Goal: Task Accomplishment & Management: Use online tool/utility

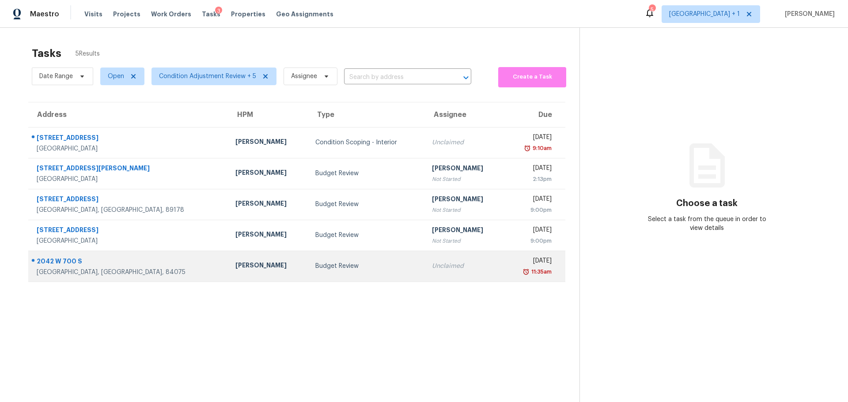
click at [133, 266] on div "2042 W 700 S" at bounding box center [129, 262] width 185 height 11
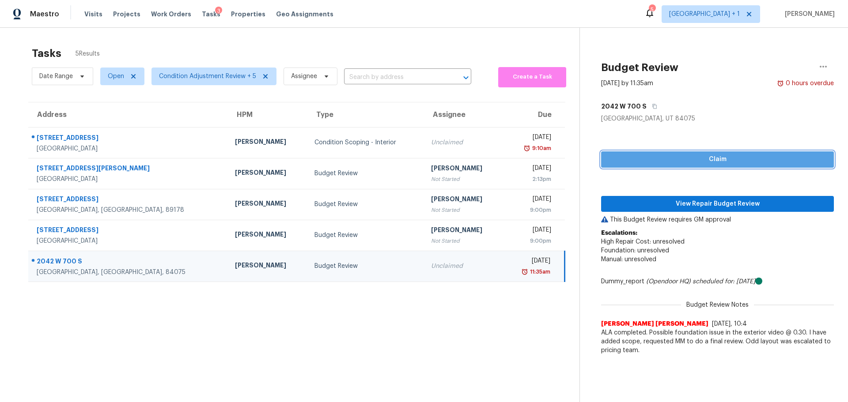
click at [623, 155] on span "Claim" at bounding box center [717, 159] width 219 height 11
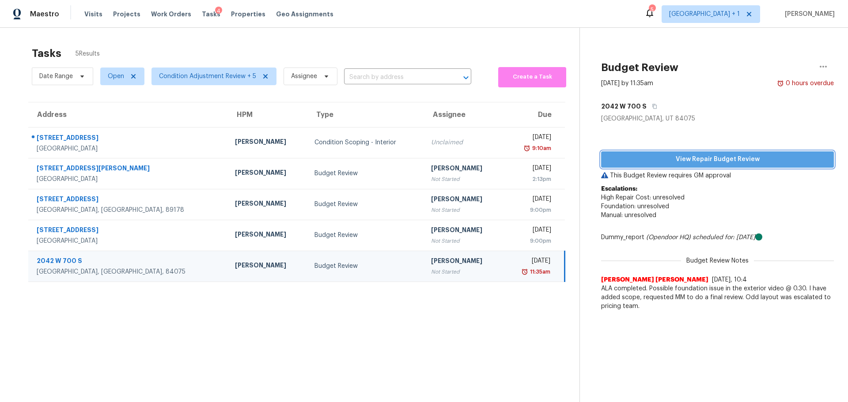
click at [635, 156] on span "View Repair Budget Review" at bounding box center [717, 159] width 219 height 11
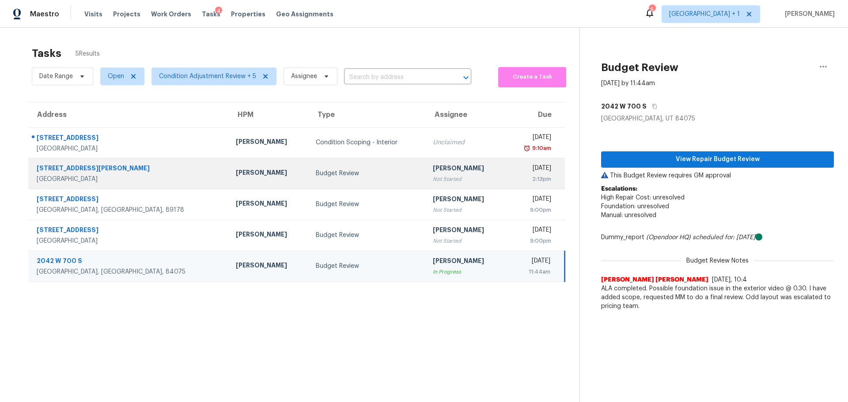
click at [426, 188] on td "Jeremy Hutchings Not Started" at bounding box center [466, 173] width 80 height 31
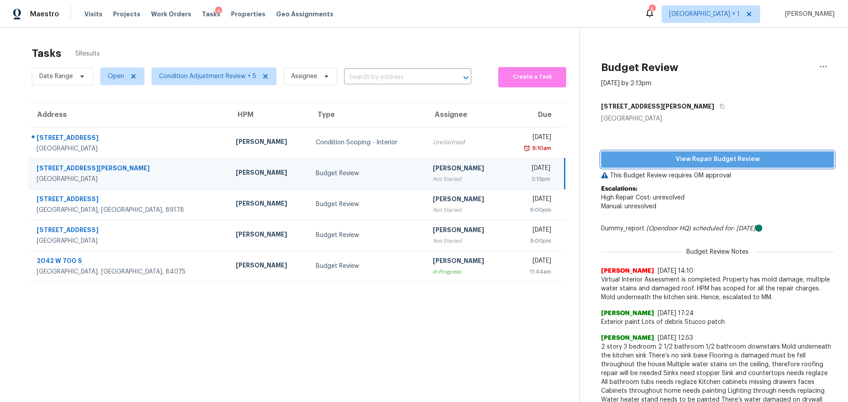
click at [688, 159] on span "View Repair Budget Review" at bounding box center [717, 159] width 219 height 11
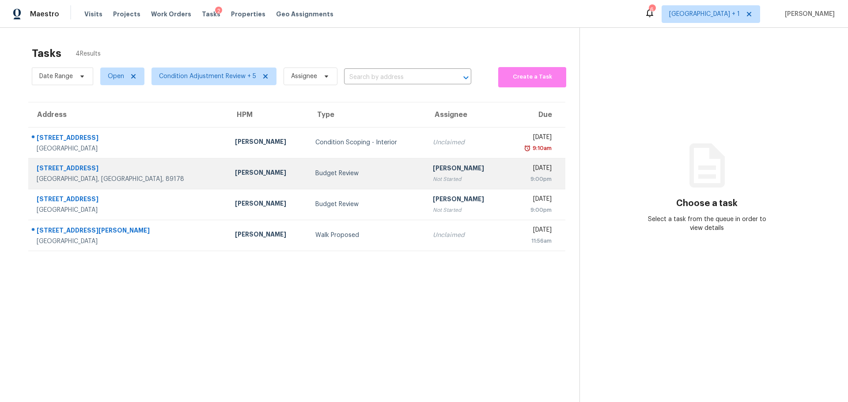
click at [116, 177] on div "[GEOGRAPHIC_DATA], [GEOGRAPHIC_DATA], 89178" at bounding box center [129, 179] width 184 height 9
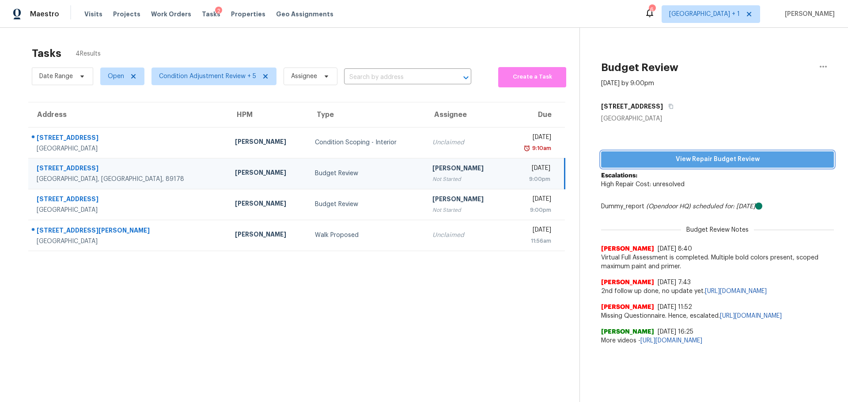
click at [646, 151] on button "View Repair Budget Review" at bounding box center [717, 159] width 233 height 16
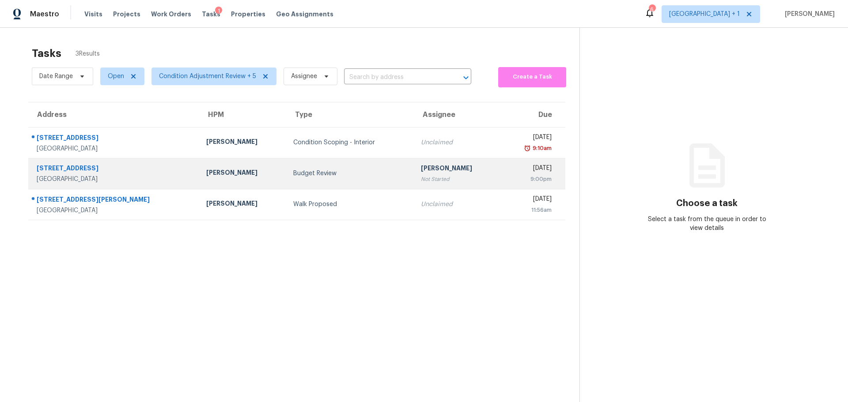
click at [206, 176] on div "[PERSON_NAME]" at bounding box center [242, 173] width 73 height 11
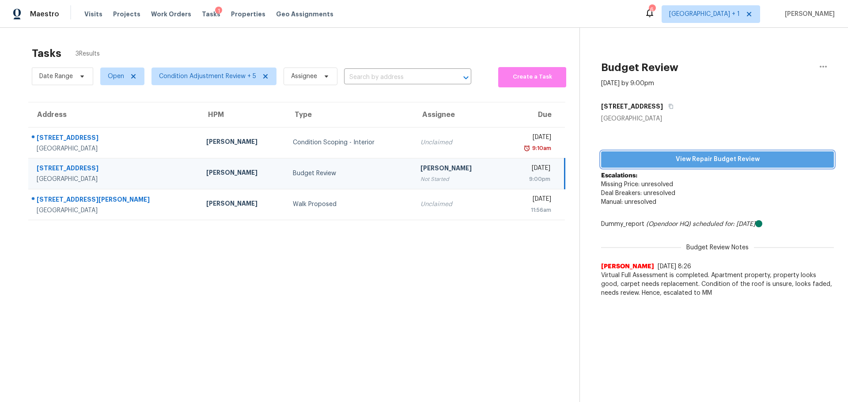
click at [681, 161] on span "View Repair Budget Review" at bounding box center [717, 159] width 219 height 11
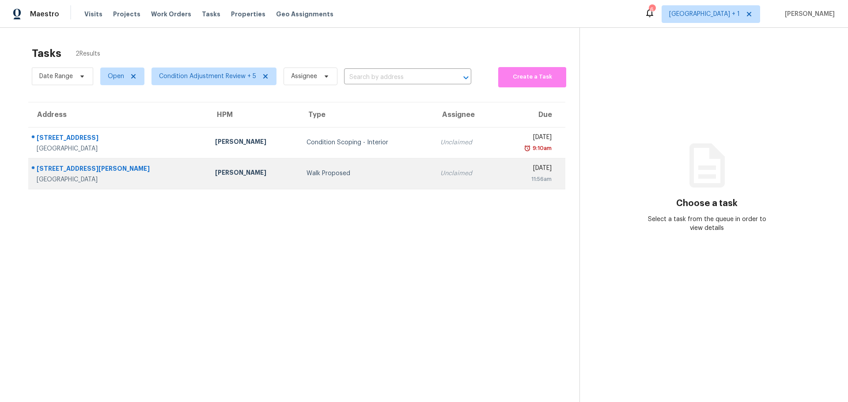
click at [223, 180] on td "[PERSON_NAME]" at bounding box center [253, 173] width 91 height 31
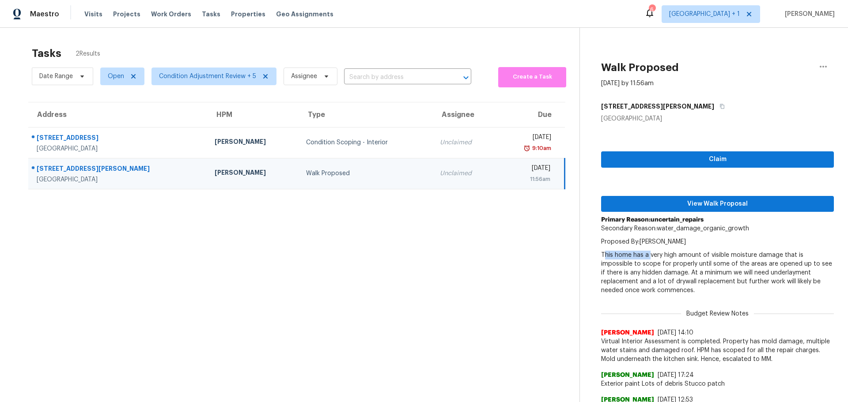
drag, startPoint x: 596, startPoint y: 253, endPoint x: 644, endPoint y: 259, distance: 48.0
click at [644, 259] on p "This home has a very high amount of visible moisture damage that is impossible …" at bounding box center [717, 273] width 233 height 44
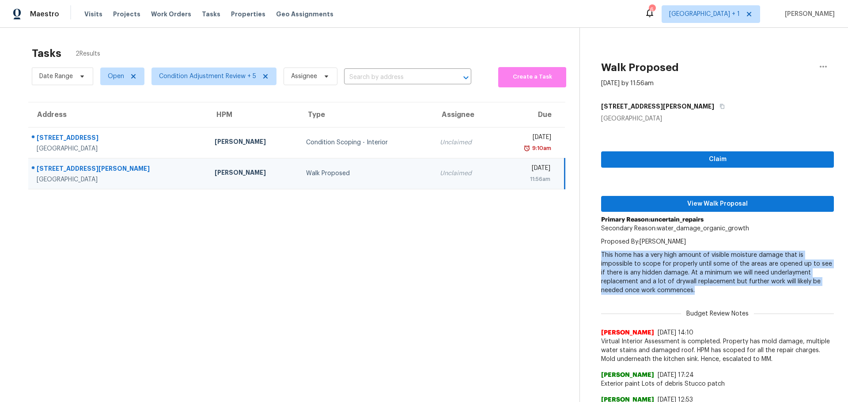
drag, startPoint x: 592, startPoint y: 254, endPoint x: 675, endPoint y: 288, distance: 89.5
click at [675, 288] on div "Walk Proposed Sep 18th 2025 by 11:56am 5316 Fall Meadows Ave Las Vegas, NV 8913…" at bounding box center [707, 297] width 254 height 538
copy p "This home has a very high amount of visible moisture damage that is impossible …"
click at [720, 106] on icon "button" at bounding box center [722, 106] width 4 height 5
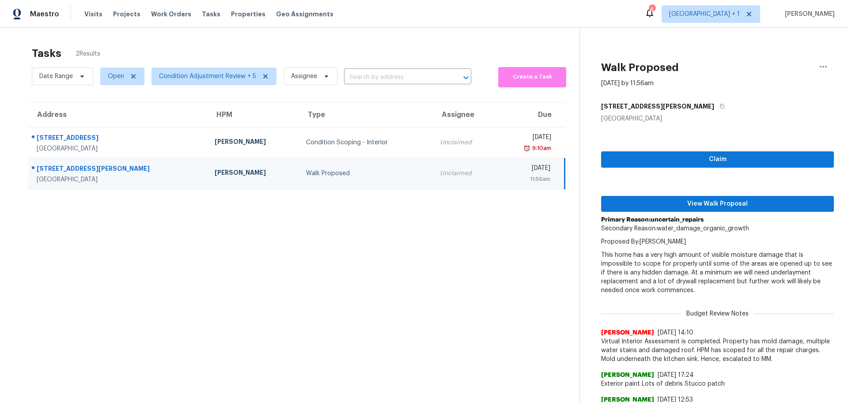
click at [110, 290] on section "Tasks 2 Results Date Range Open Condition Adjustment Review + 5 Assignee ​ Crea…" at bounding box center [296, 304] width 565 height 524
click at [124, 14] on span "Projects" at bounding box center [126, 14] width 27 height 9
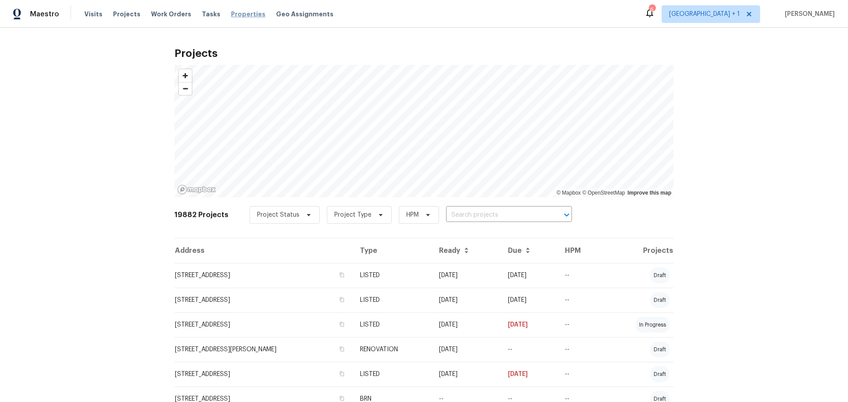
click at [231, 11] on span "Properties" at bounding box center [248, 14] width 34 height 9
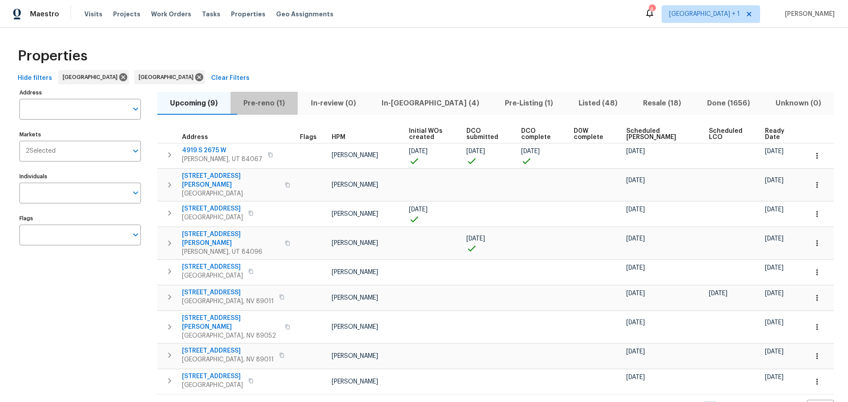
click at [279, 101] on span "Pre-reno (1)" at bounding box center [264, 103] width 57 height 12
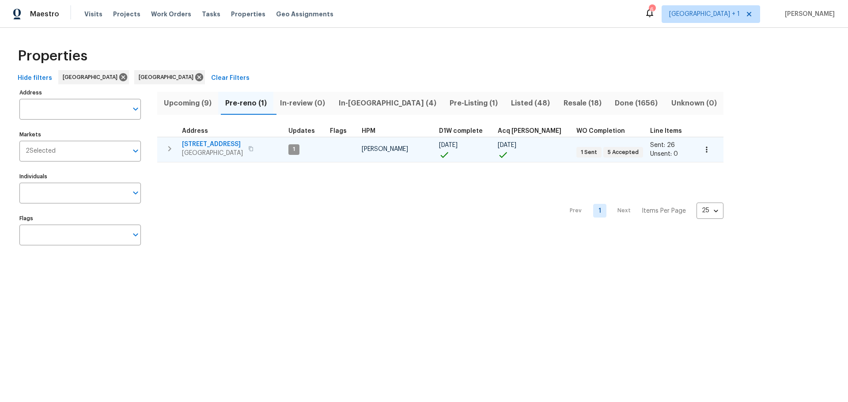
click at [221, 143] on span "1133 North Laytona Dr" at bounding box center [212, 144] width 61 height 9
click at [702, 148] on icon "button" at bounding box center [706, 149] width 9 height 9
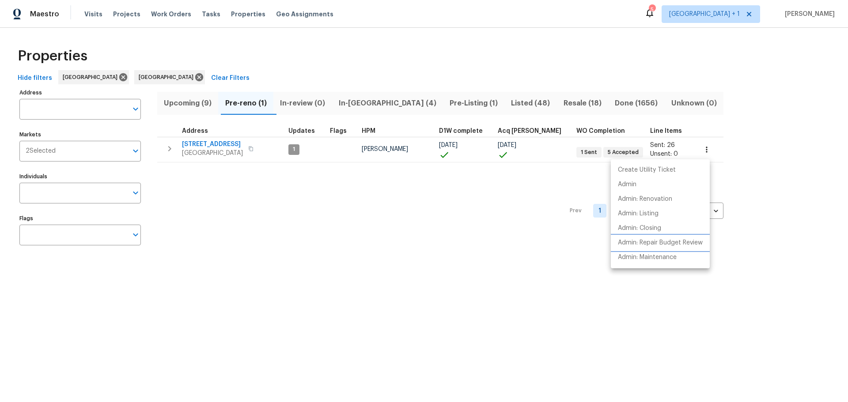
click at [654, 244] on p "Admin: Repair Budget Review" at bounding box center [660, 242] width 85 height 9
click at [193, 104] on div at bounding box center [424, 201] width 848 height 402
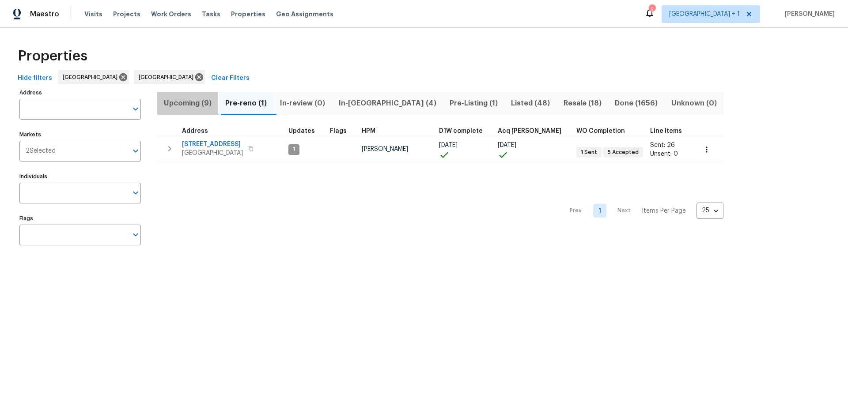
click at [193, 104] on span "Upcoming (9)" at bounding box center [187, 103] width 50 height 12
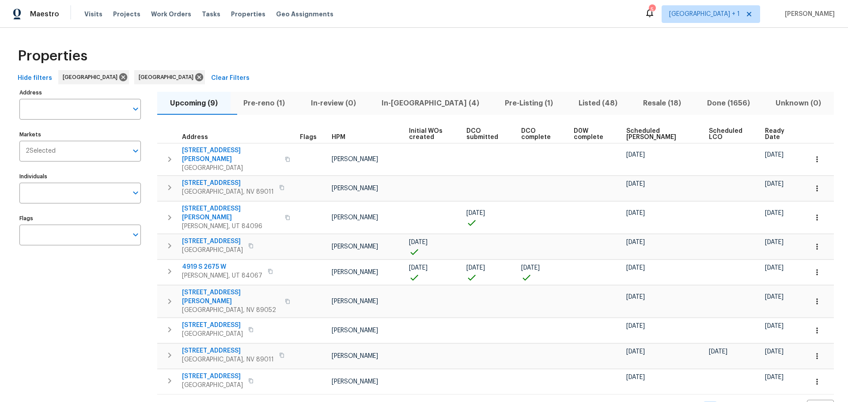
click at [765, 135] on span "Ready Date" at bounding box center [779, 134] width 28 height 12
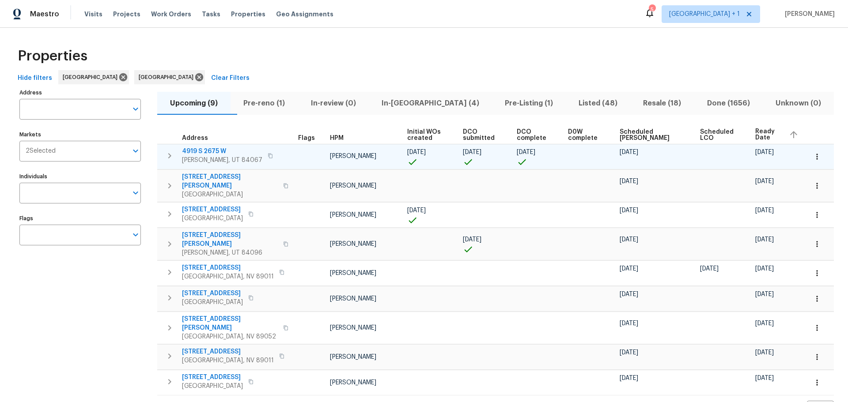
click at [207, 150] on span "4919 S 2675 W" at bounding box center [222, 151] width 80 height 9
click at [813, 157] on icon "button" at bounding box center [816, 156] width 9 height 9
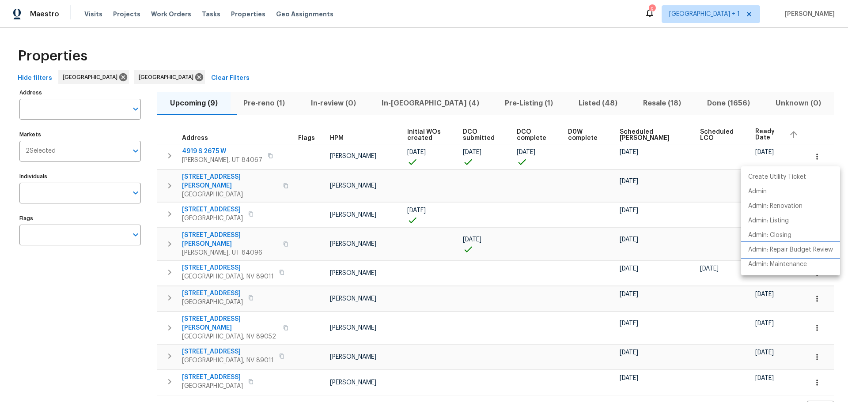
click at [787, 252] on p "Admin: Repair Budget Review" at bounding box center [790, 250] width 85 height 9
click at [170, 158] on div at bounding box center [424, 201] width 848 height 402
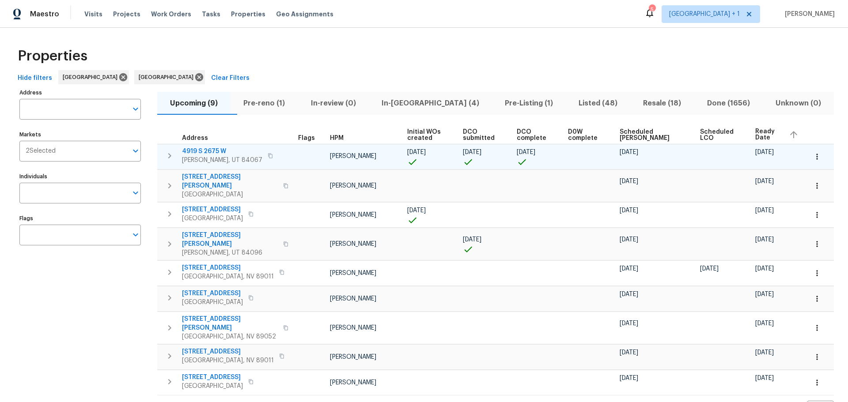
click at [170, 154] on icon "button" at bounding box center [169, 156] width 11 height 11
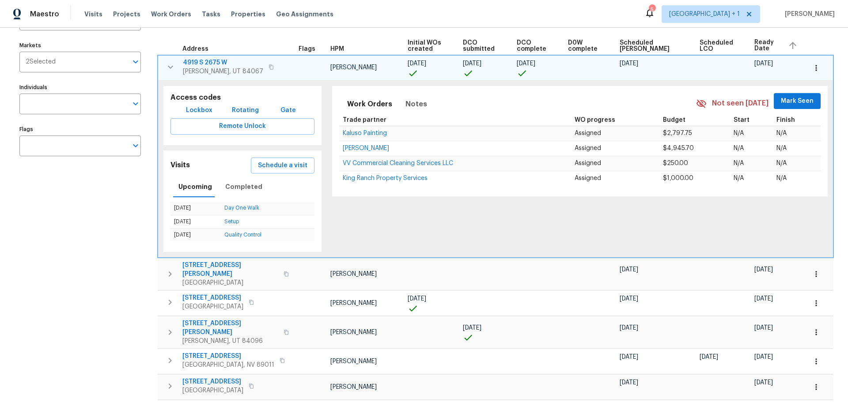
scroll to position [88, 0]
click at [223, 64] on span "4919 S 2675 W" at bounding box center [223, 63] width 80 height 9
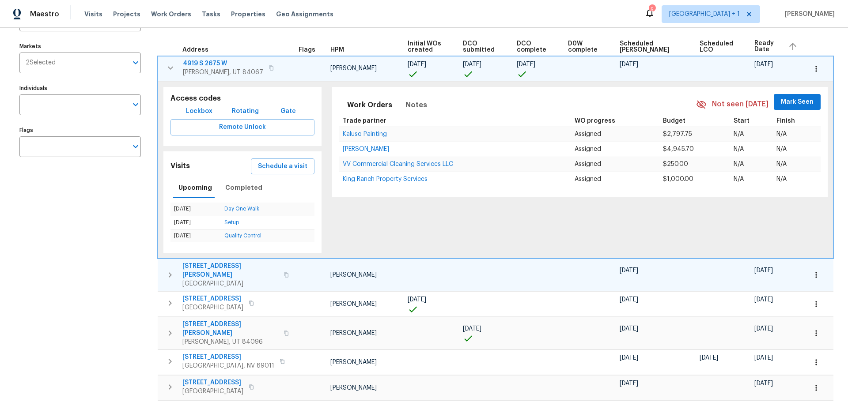
click at [227, 265] on span "6776 Alpine Brooks Ave" at bounding box center [230, 271] width 96 height 18
click at [212, 64] on span "4919 S 2675 W" at bounding box center [223, 63] width 80 height 9
click at [166, 67] on icon "button" at bounding box center [170, 68] width 11 height 11
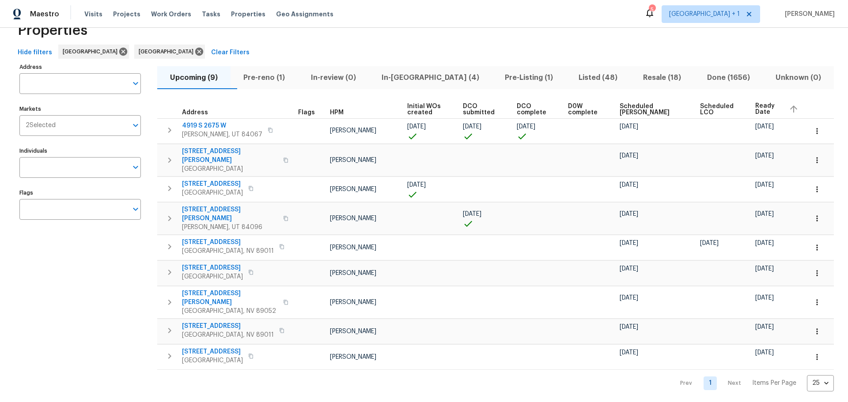
scroll to position [15, 0]
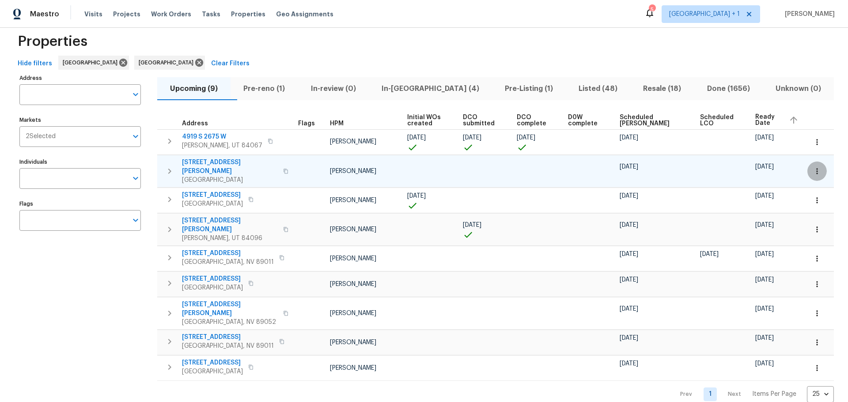
click at [812, 167] on icon "button" at bounding box center [816, 171] width 9 height 9
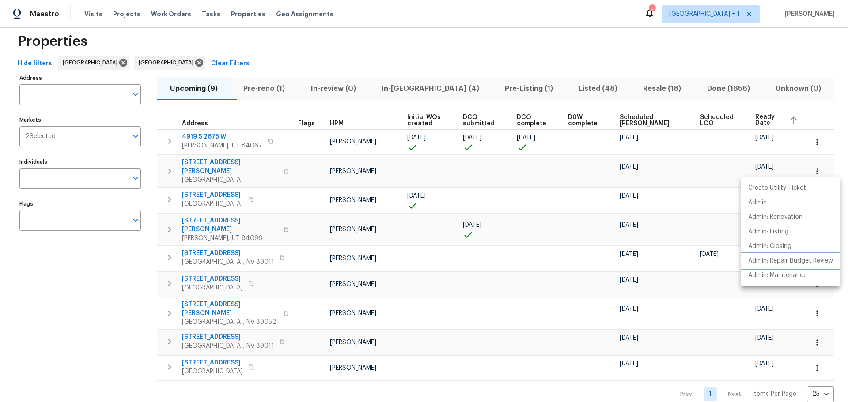
click at [812, 257] on p "Admin: Repair Budget Review" at bounding box center [790, 261] width 85 height 9
click at [297, 197] on div at bounding box center [424, 201] width 848 height 402
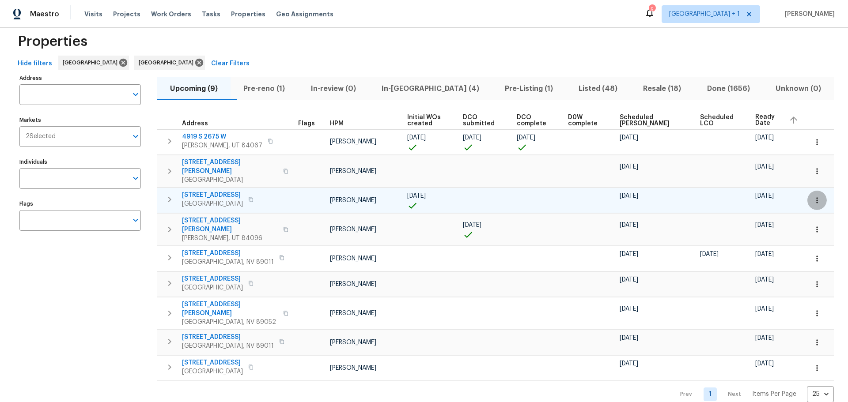
click at [812, 196] on icon "button" at bounding box center [816, 200] width 9 height 9
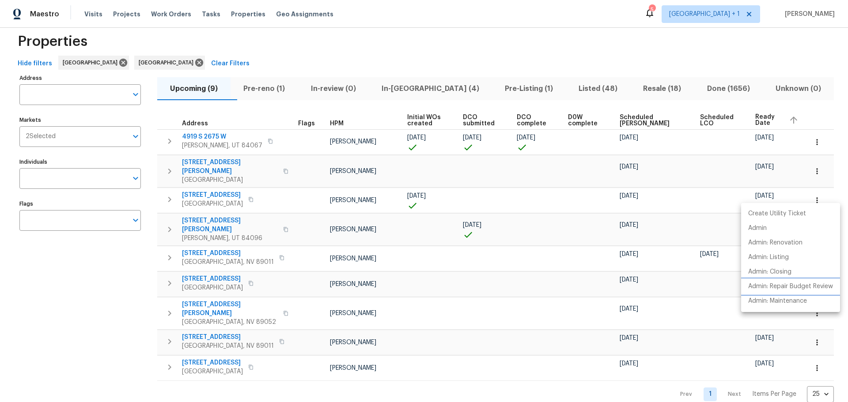
click at [788, 283] on p "Admin: Repair Budget Review" at bounding box center [790, 286] width 85 height 9
click at [198, 188] on div at bounding box center [424, 201] width 848 height 402
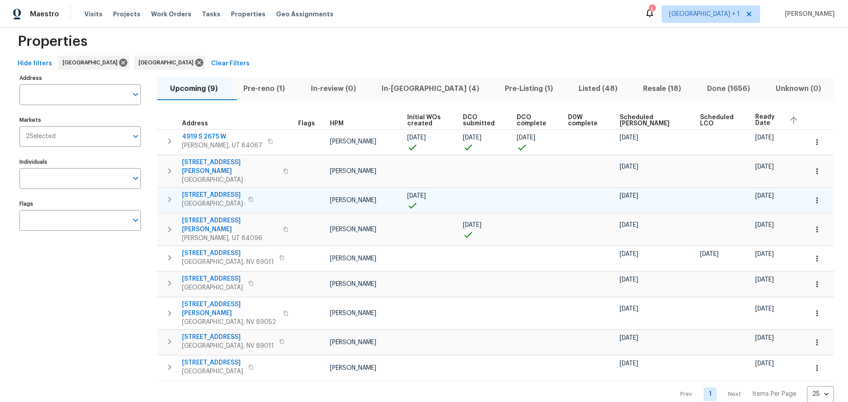
click at [202, 191] on span "9112 Harbor Wind Ave" at bounding box center [212, 195] width 61 height 9
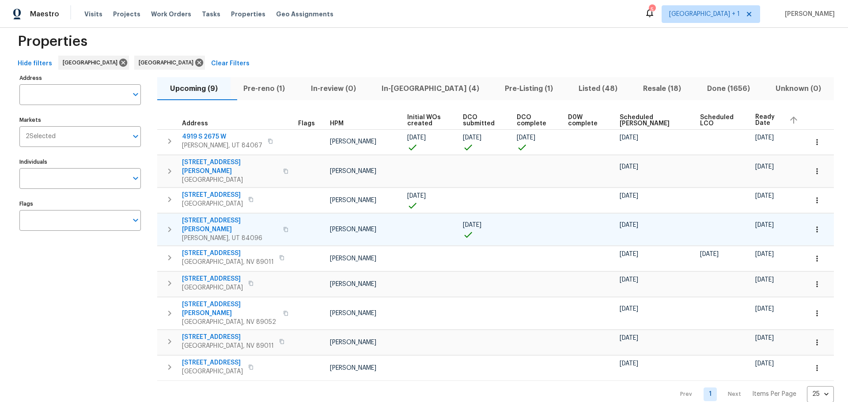
click at [222, 216] on span "14649 S Quiet Glen Dr" at bounding box center [230, 225] width 96 height 18
click at [812, 225] on icon "button" at bounding box center [816, 229] width 9 height 9
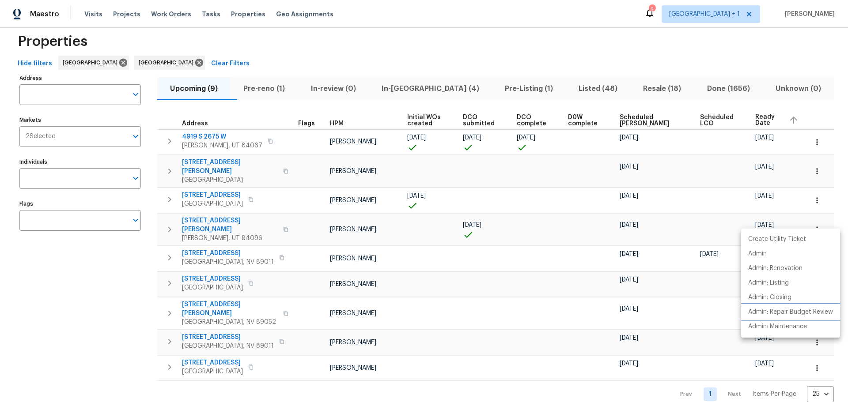
click at [800, 317] on li "Admin: Repair Budget Review" at bounding box center [790, 312] width 99 height 15
click at [574, 380] on div at bounding box center [424, 201] width 848 height 402
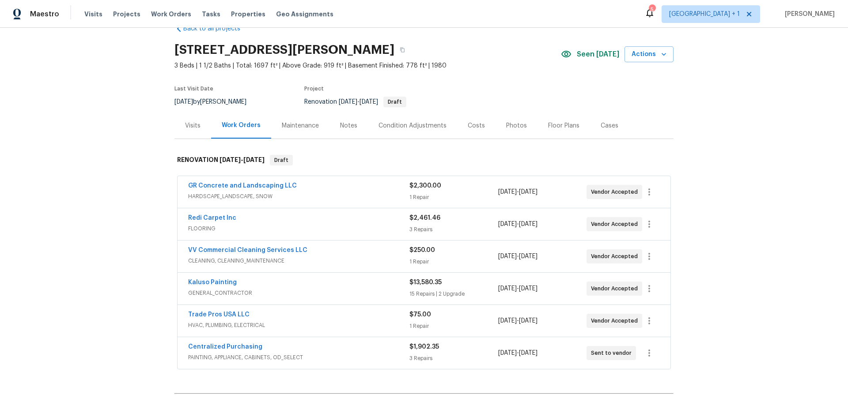
scroll to position [0, 0]
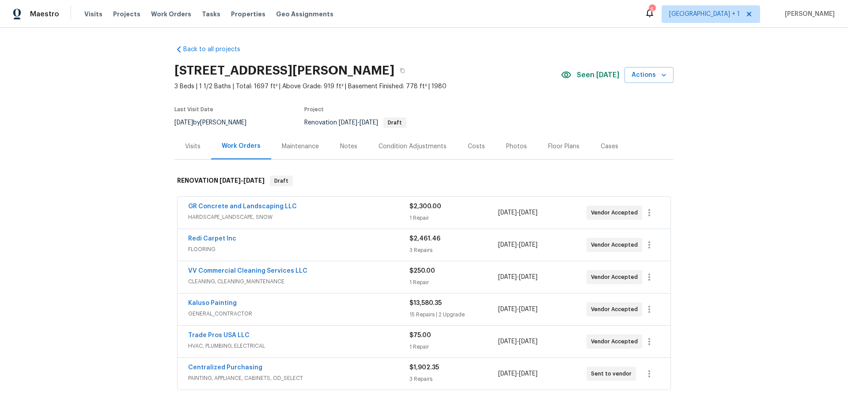
click at [472, 145] on div "Costs" at bounding box center [476, 146] width 17 height 9
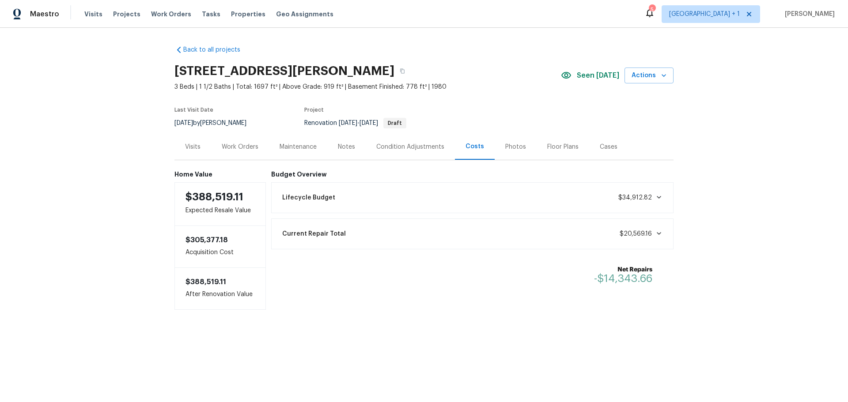
click at [353, 147] on div "Notes" at bounding box center [346, 147] width 38 height 26
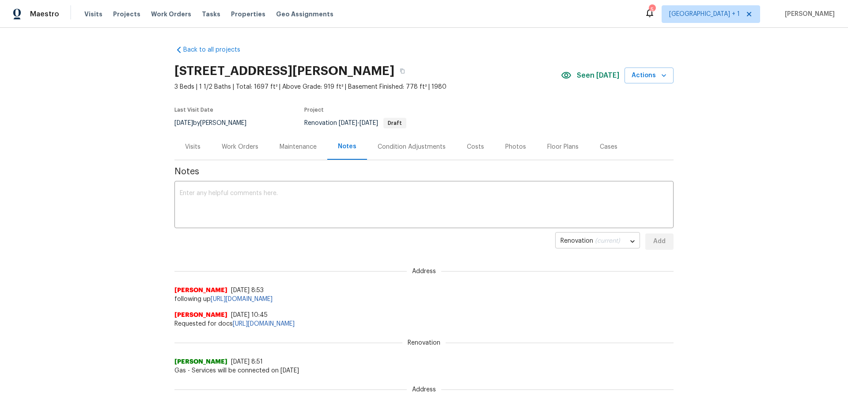
click at [580, 243] on body "Maestro Visits Projects Work Orders Tasks Properties Geo Assignments 5 Las Vega…" at bounding box center [424, 201] width 848 height 402
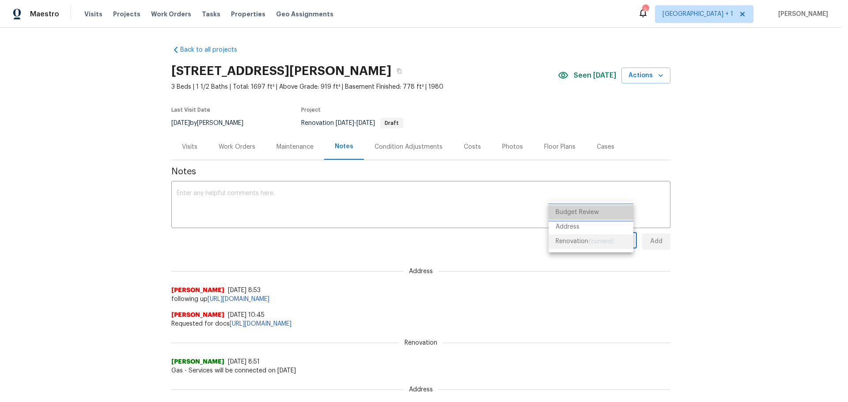
click at [587, 208] on li "Budget Review" at bounding box center [590, 212] width 85 height 15
type input "budget_review"
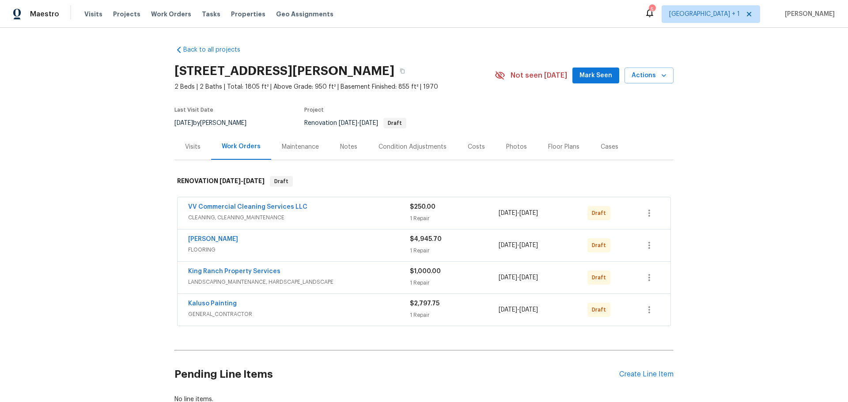
click at [344, 148] on div "Notes" at bounding box center [348, 147] width 17 height 9
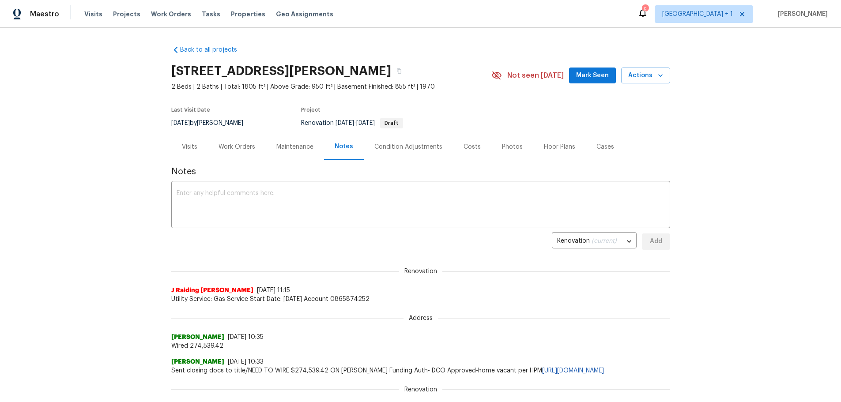
click at [393, 150] on div "Condition Adjustments" at bounding box center [408, 147] width 68 height 9
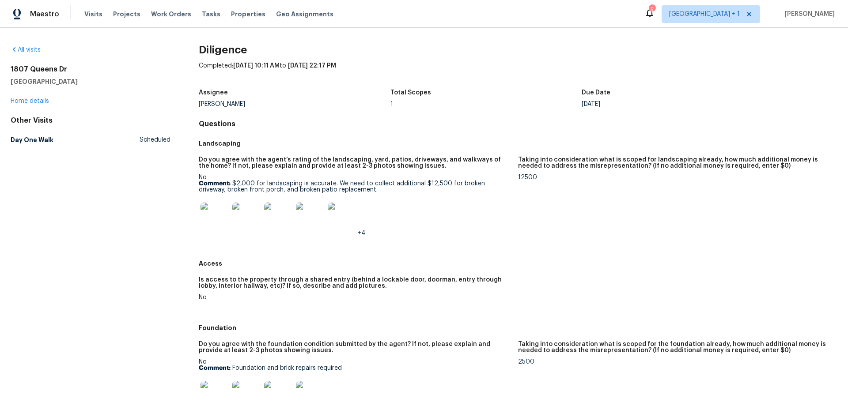
click at [207, 219] on img at bounding box center [214, 217] width 28 height 28
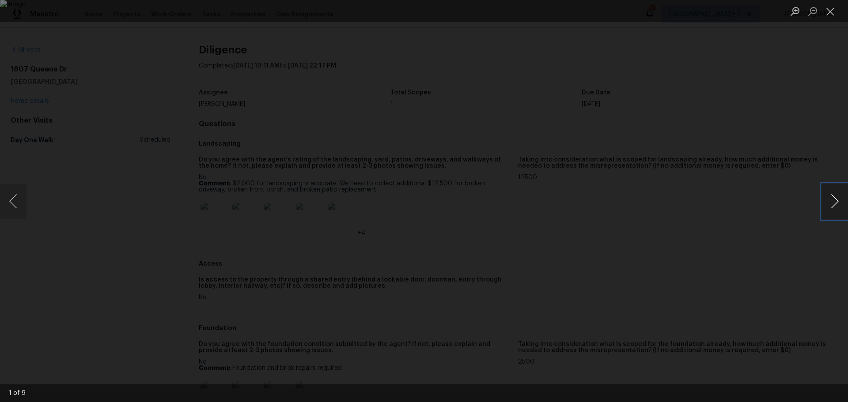
click at [831, 200] on button "Next image" at bounding box center [834, 201] width 26 height 35
click at [823, 196] on button "Next image" at bounding box center [834, 201] width 26 height 35
click at [818, 196] on div "Lightbox" at bounding box center [424, 201] width 848 height 402
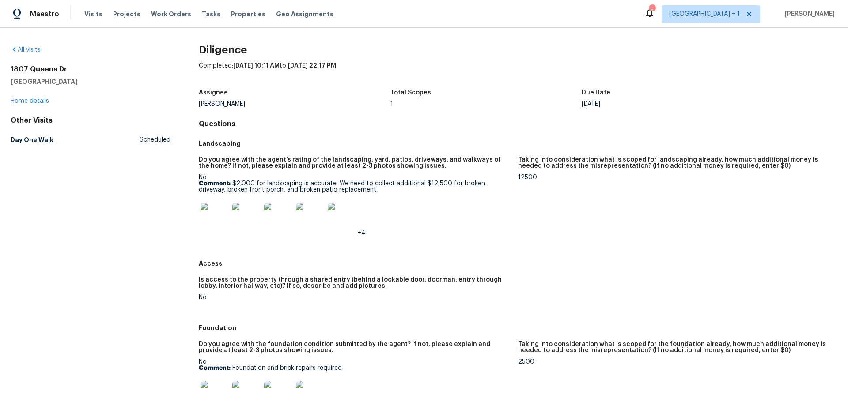
click at [217, 210] on img at bounding box center [214, 217] width 28 height 28
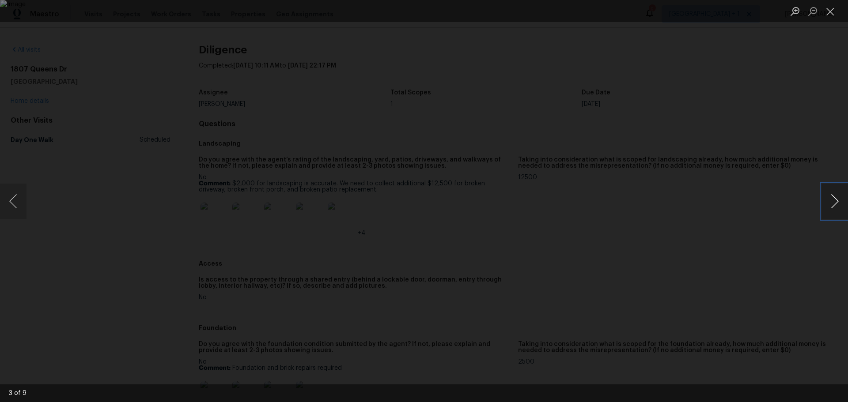
click at [833, 208] on button "Next image" at bounding box center [834, 201] width 26 height 35
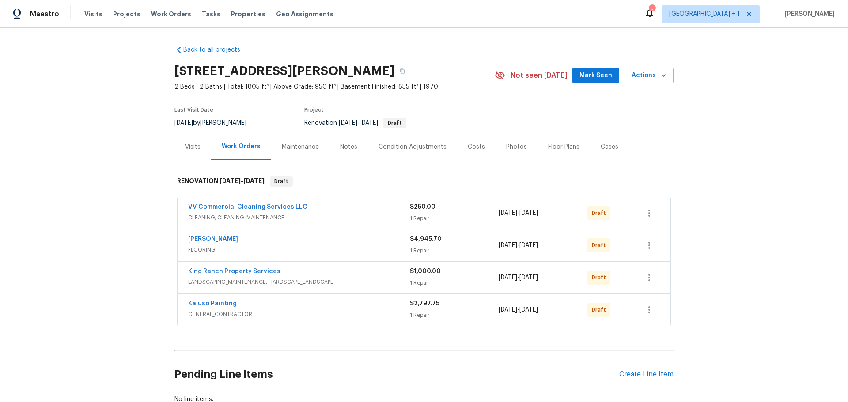
click at [387, 147] on div "Condition Adjustments" at bounding box center [412, 147] width 68 height 9
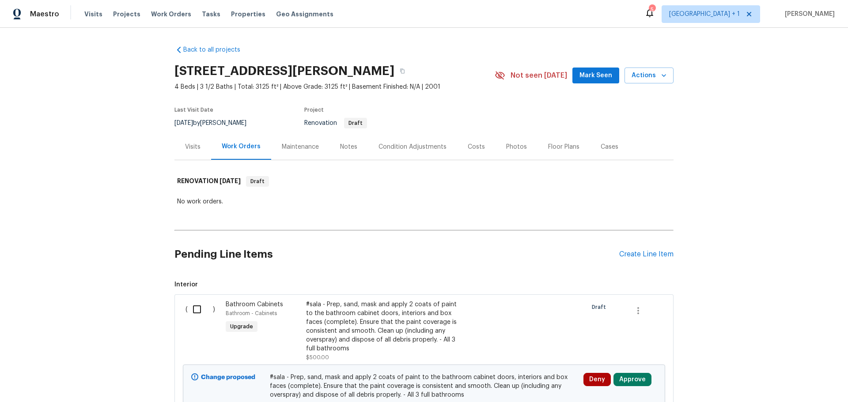
click at [395, 149] on div "Condition Adjustments" at bounding box center [412, 147] width 68 height 9
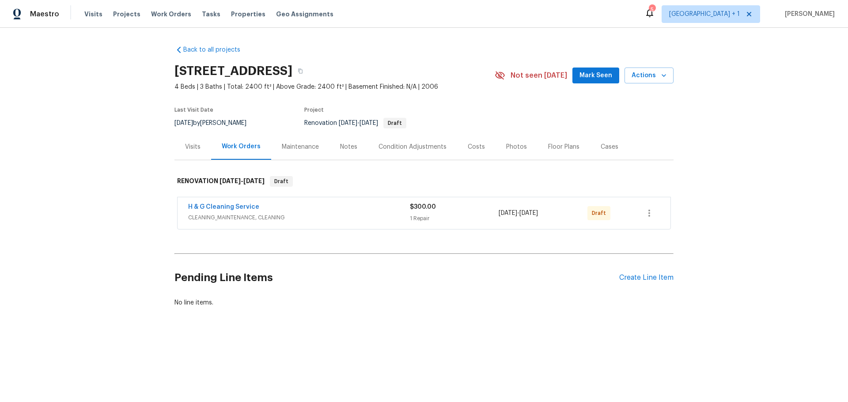
click at [386, 146] on div "Condition Adjustments" at bounding box center [412, 147] width 68 height 9
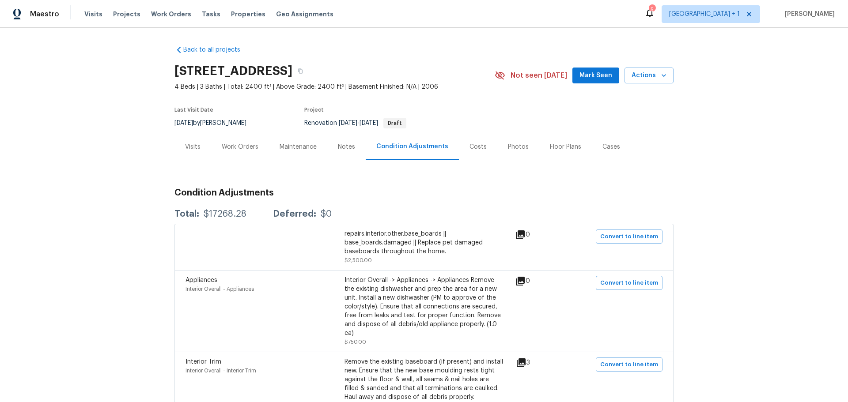
click at [340, 147] on div "Notes" at bounding box center [346, 147] width 17 height 9
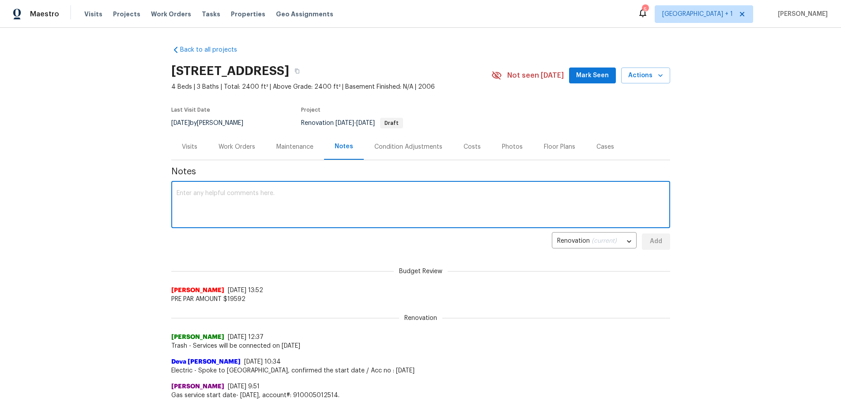
paste textarea "$17,268.28"
type textarea "$17,268.28"
drag, startPoint x: 230, startPoint y: 195, endPoint x: 131, endPoint y: 182, distance: 99.7
click at [131, 182] on div "Back to all projects 9112 Harbor Wind Ave, Las Vegas, NV 89178 4 Beds | 3 Baths…" at bounding box center [420, 215] width 841 height 374
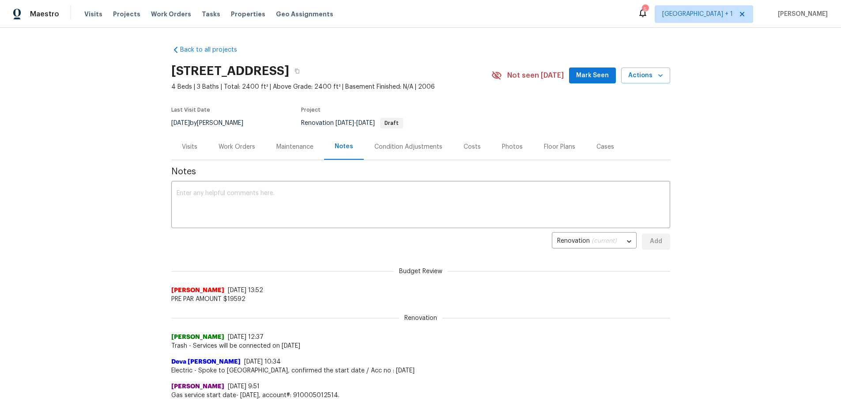
click at [393, 144] on div "Condition Adjustments" at bounding box center [408, 147] width 68 height 9
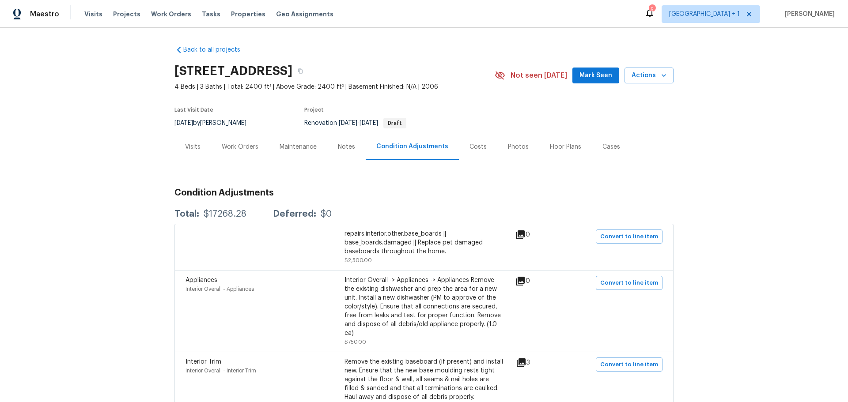
click at [346, 145] on div "Notes" at bounding box center [346, 147] width 17 height 9
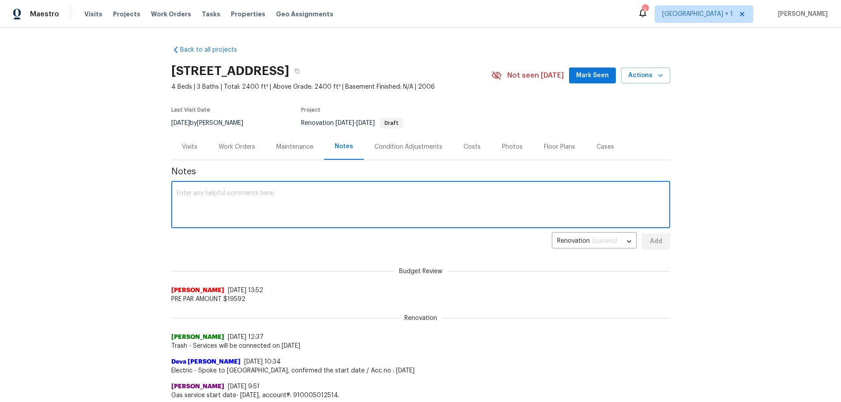
drag, startPoint x: 251, startPoint y: 204, endPoint x: 210, endPoint y: 202, distance: 41.6
click at [210, 202] on textarea at bounding box center [421, 205] width 488 height 31
paste textarea "$17,268.28"
type textarea "$17,268.28 pre-list"
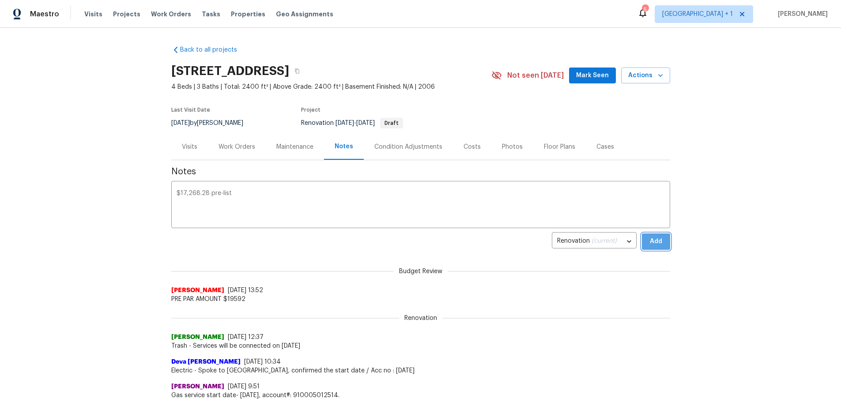
click at [650, 242] on span "Add" at bounding box center [656, 241] width 14 height 11
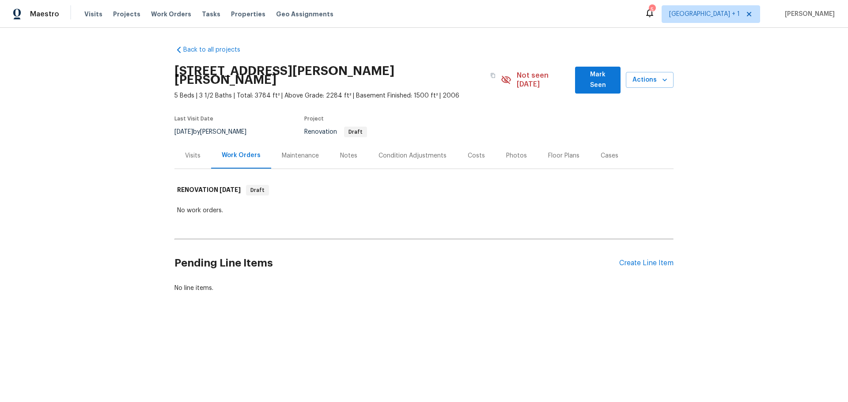
click at [401, 151] on div "Condition Adjustments" at bounding box center [412, 155] width 68 height 9
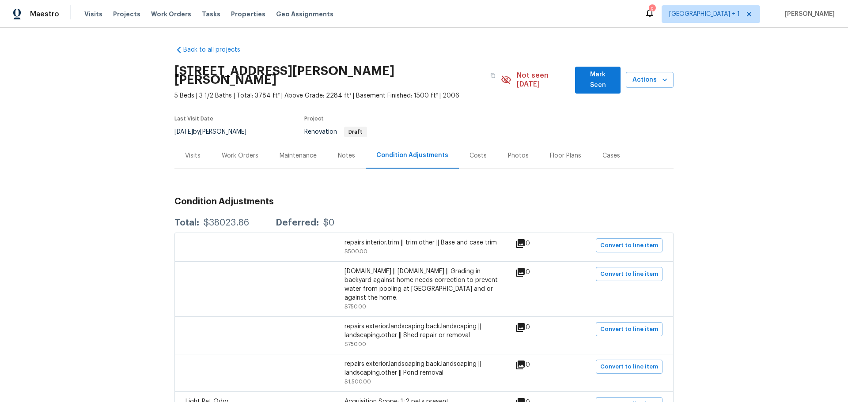
click at [338, 151] on div "Notes" at bounding box center [346, 155] width 17 height 9
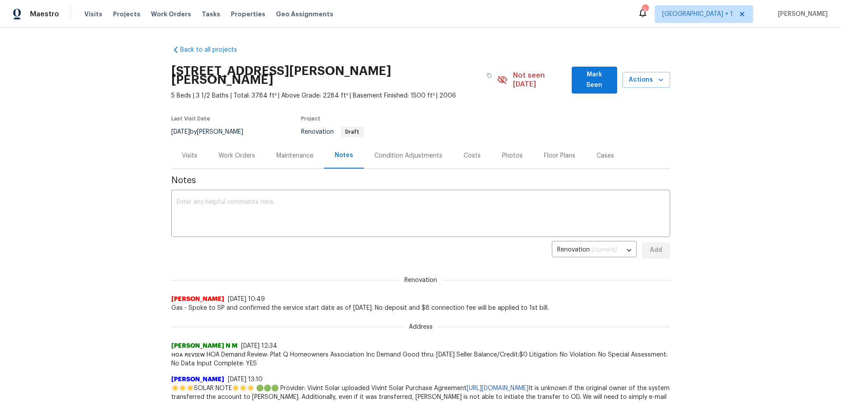
click at [401, 151] on div "Condition Adjustments" at bounding box center [408, 155] width 68 height 9
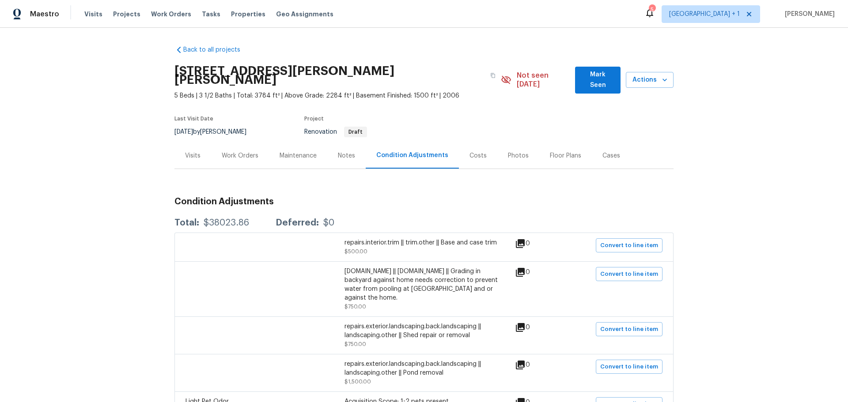
click at [469, 151] on div "Costs" at bounding box center [477, 155] width 17 height 9
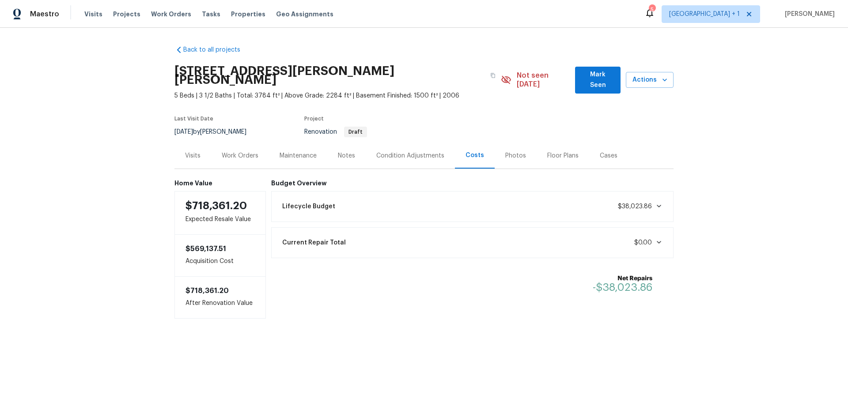
click at [533, 197] on div "Lifecycle Budget $38,023.86" at bounding box center [472, 206] width 391 height 19
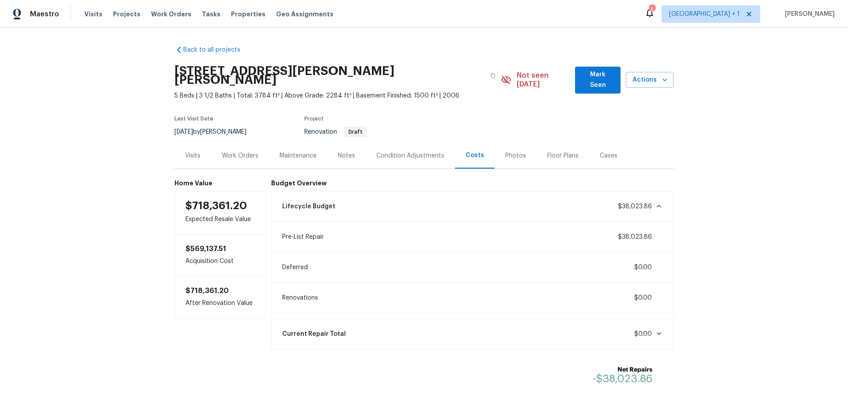
click at [147, 313] on div "Back to all projects [STREET_ADDRESS][PERSON_NAME][PERSON_NAME] 5 Beds | 3 1/2 …" at bounding box center [424, 215] width 848 height 374
click at [341, 151] on div "Notes" at bounding box center [346, 155] width 17 height 9
